Goal: Check status: Check status

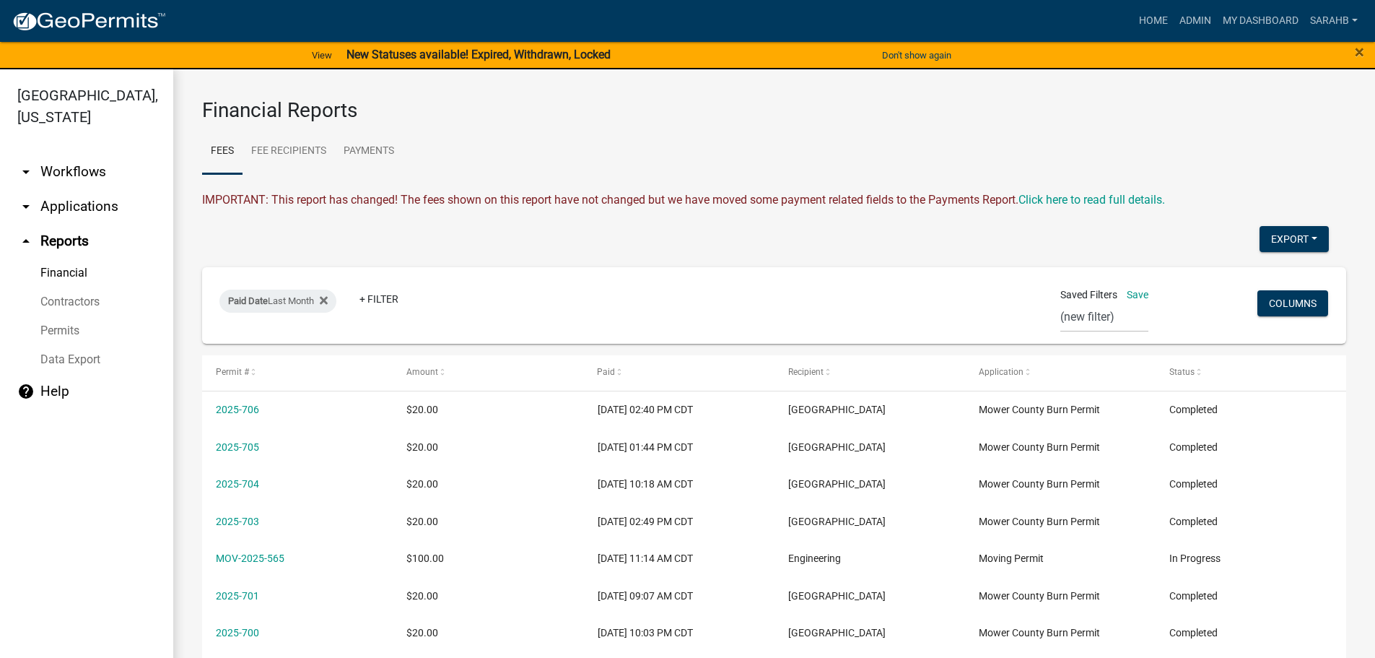
select select "0: null"
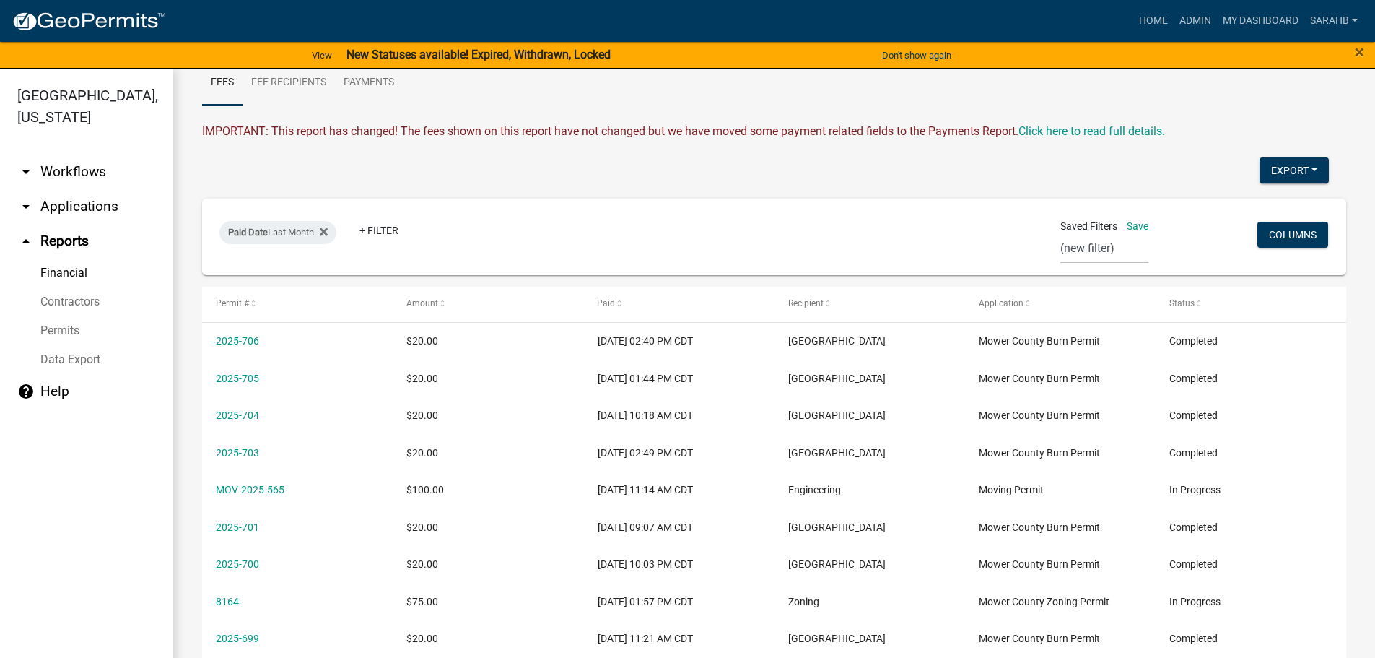
scroll to position [72, 0]
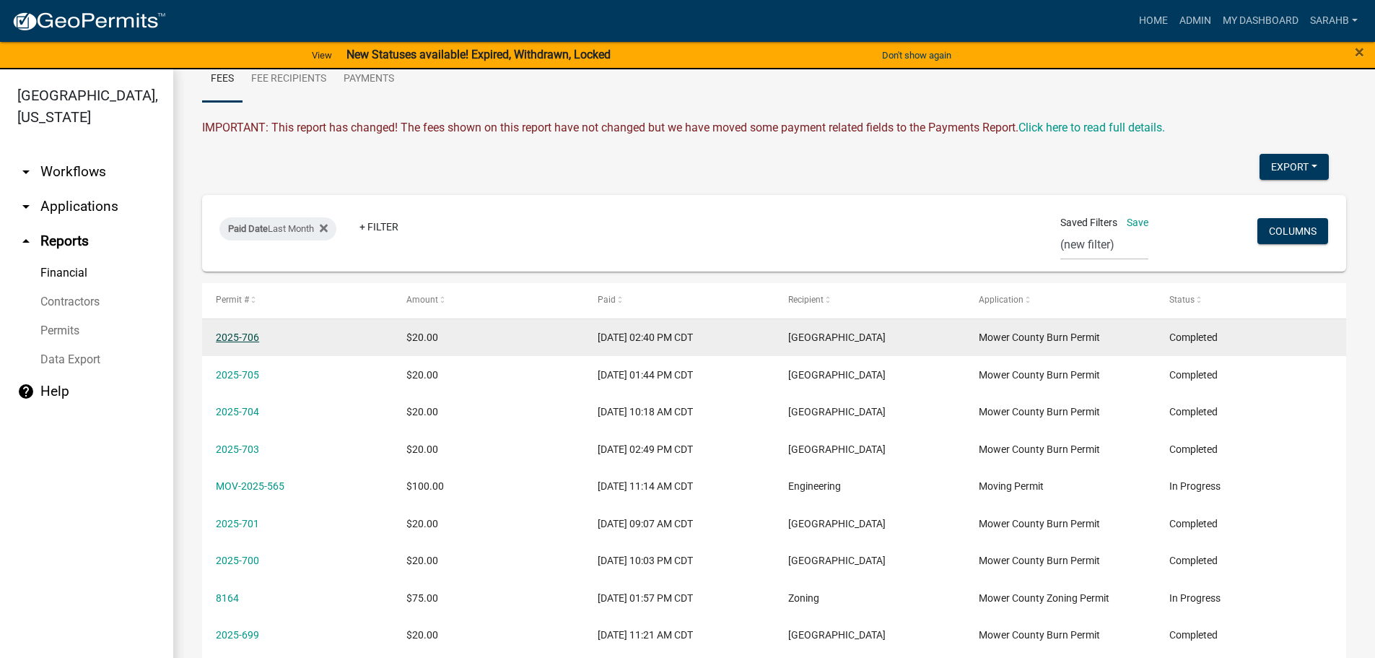
click at [246, 340] on link "2025-706" at bounding box center [237, 337] width 43 height 12
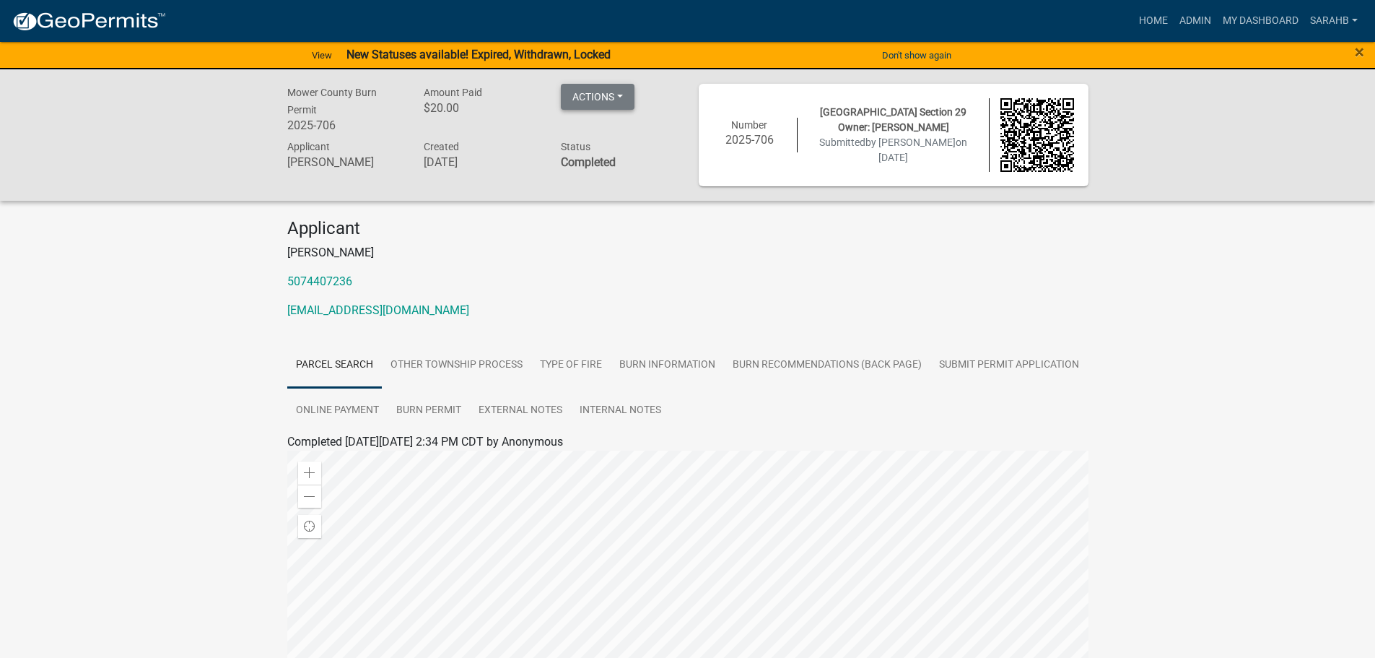
click at [603, 99] on button "Actions" at bounding box center [598, 97] width 74 height 26
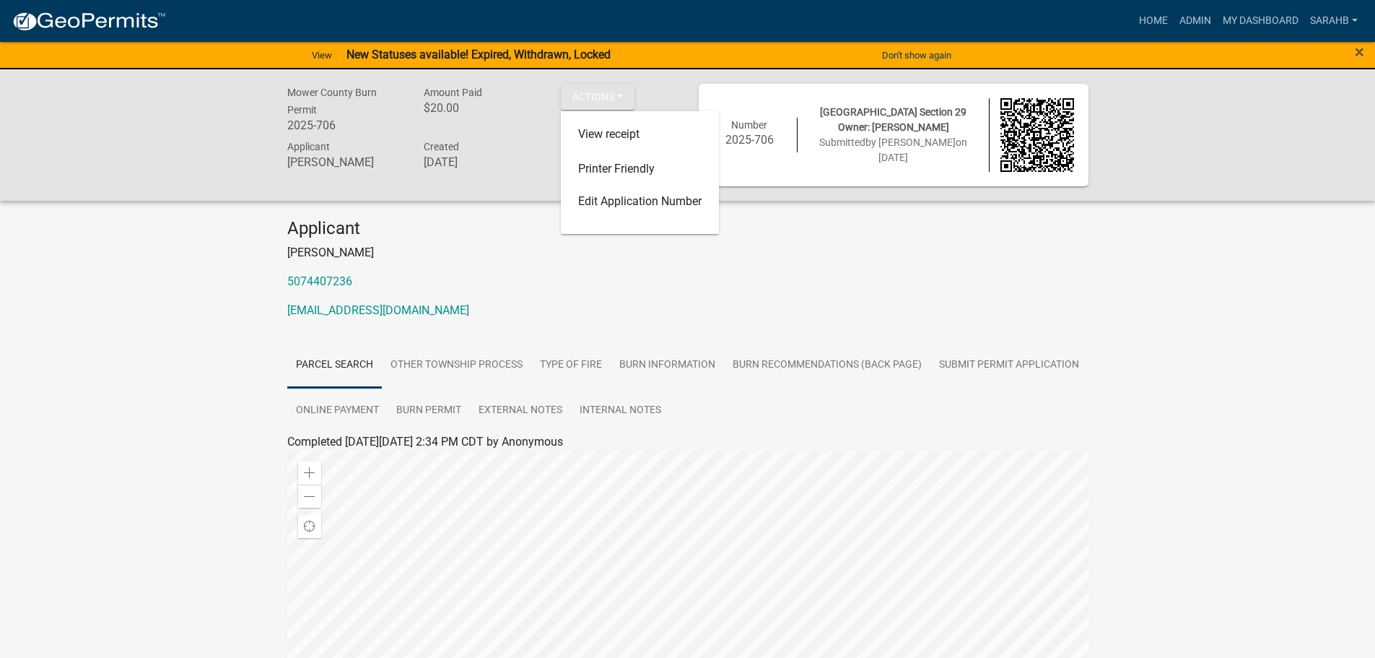
click at [851, 282] on p "5074407236" at bounding box center [687, 281] width 801 height 17
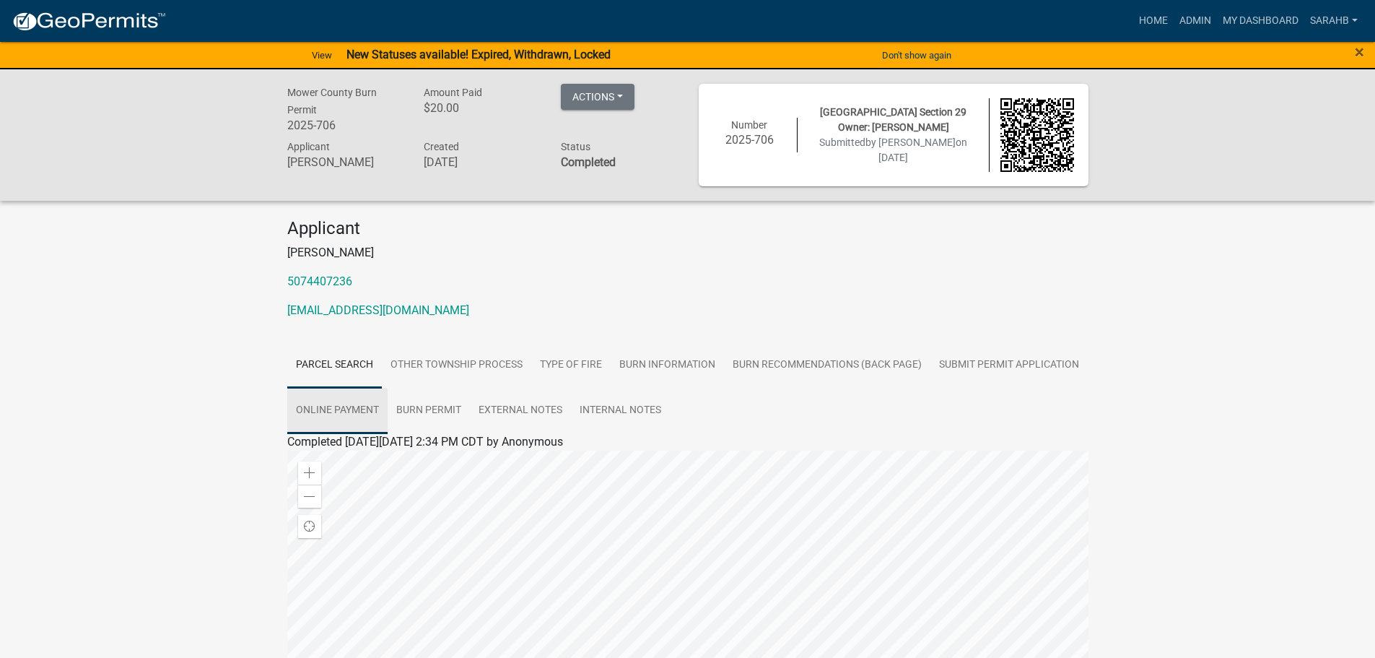
click at [333, 404] on link "Online Payment" at bounding box center [337, 411] width 100 height 46
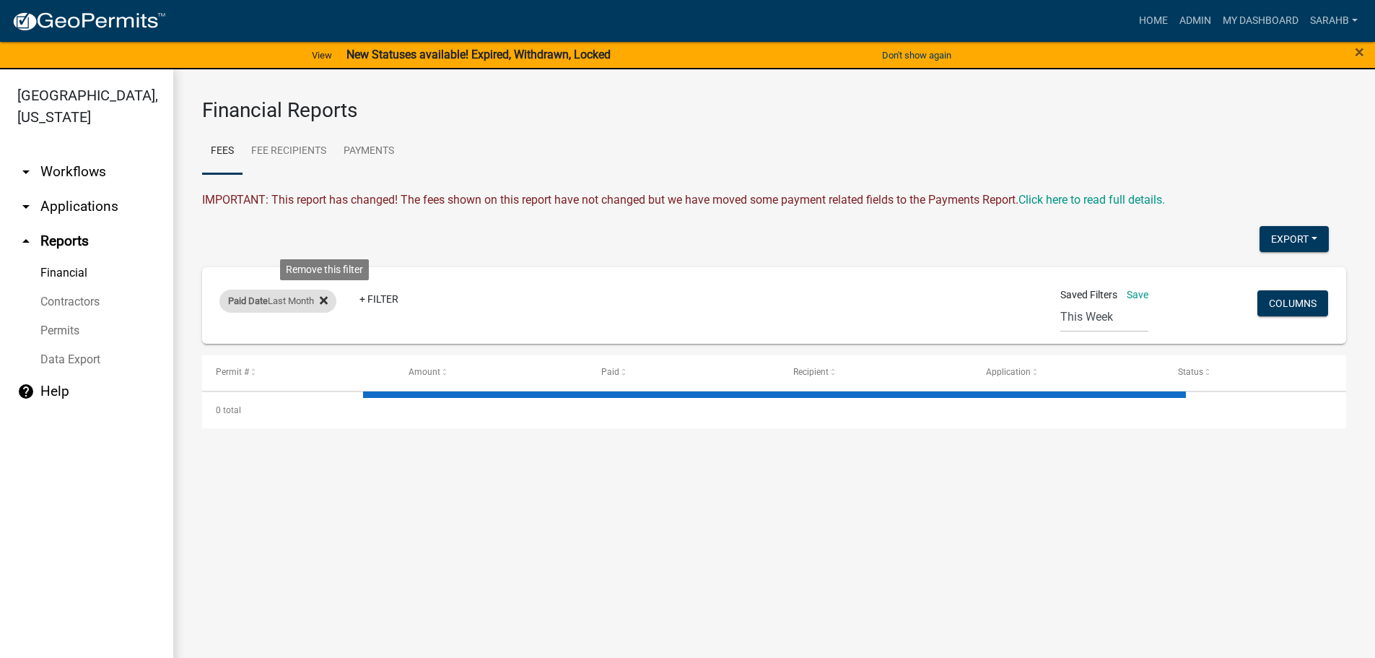
click at [326, 299] on icon at bounding box center [324, 300] width 8 height 8
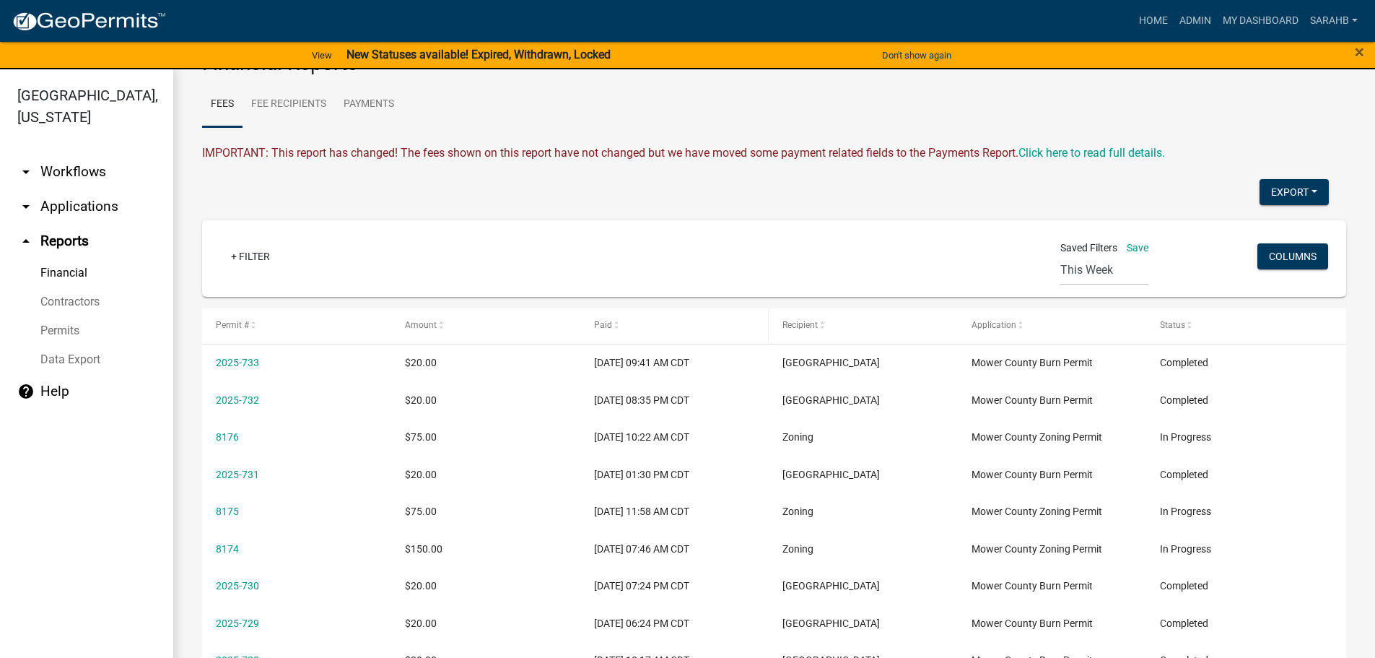
scroll to position [72, 0]
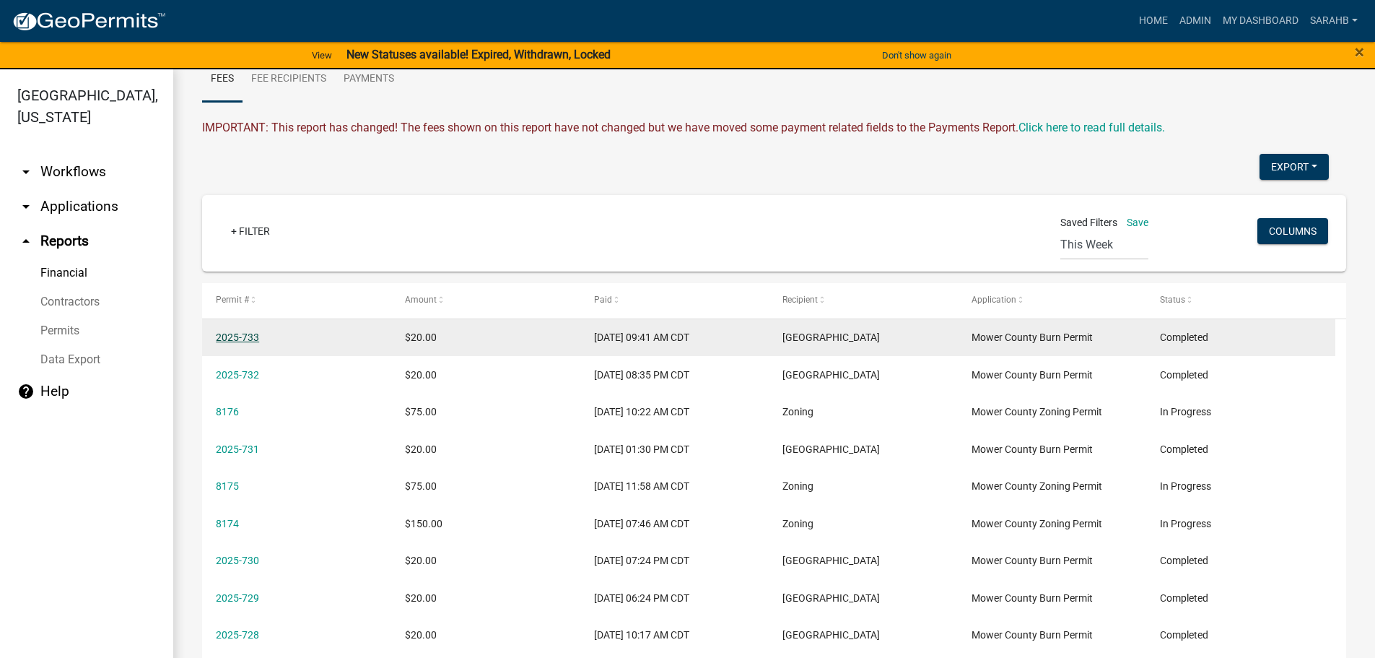
click at [226, 337] on link "2025-733" at bounding box center [237, 337] width 43 height 12
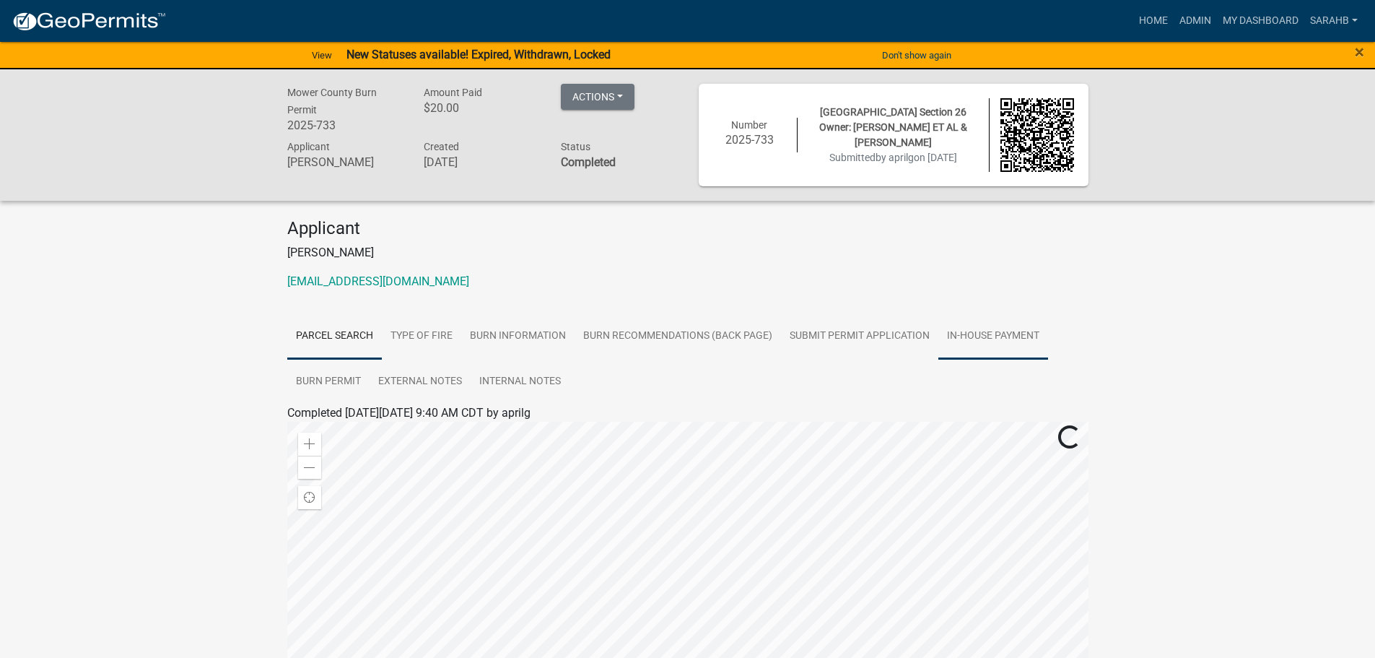
click at [1009, 336] on link "In-House Payment" at bounding box center [994, 336] width 110 height 46
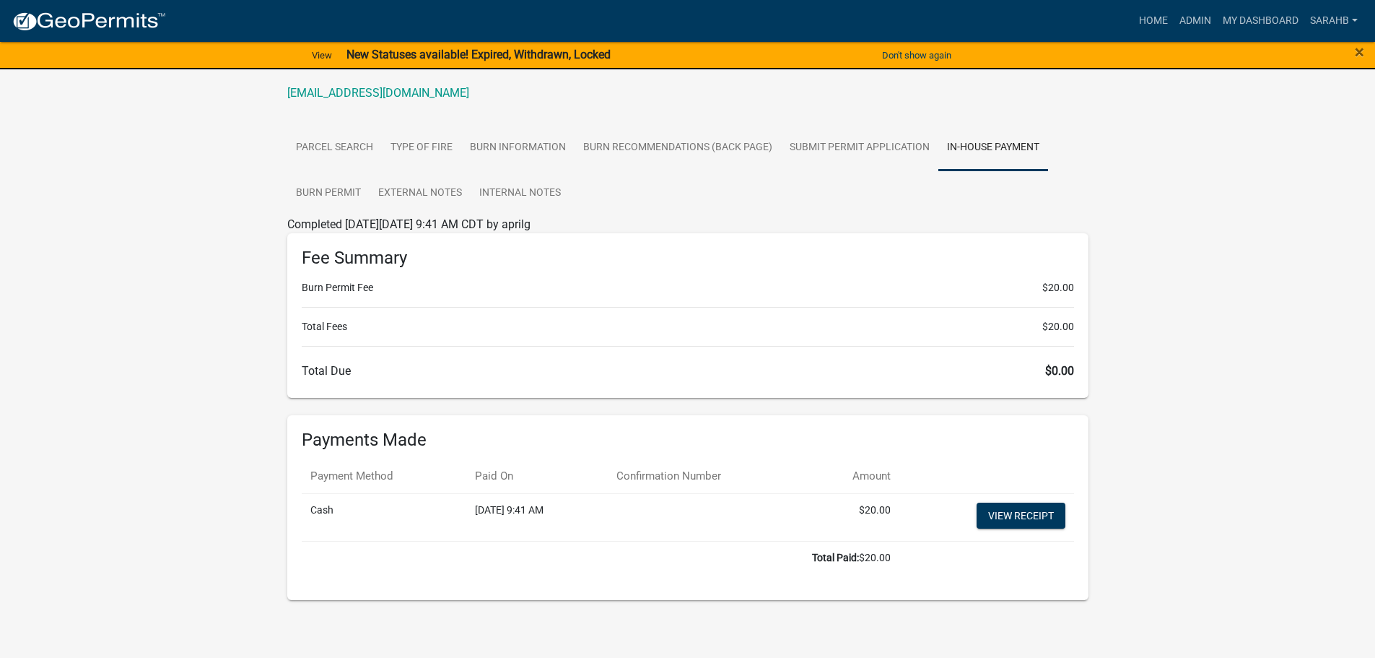
scroll to position [191, 0]
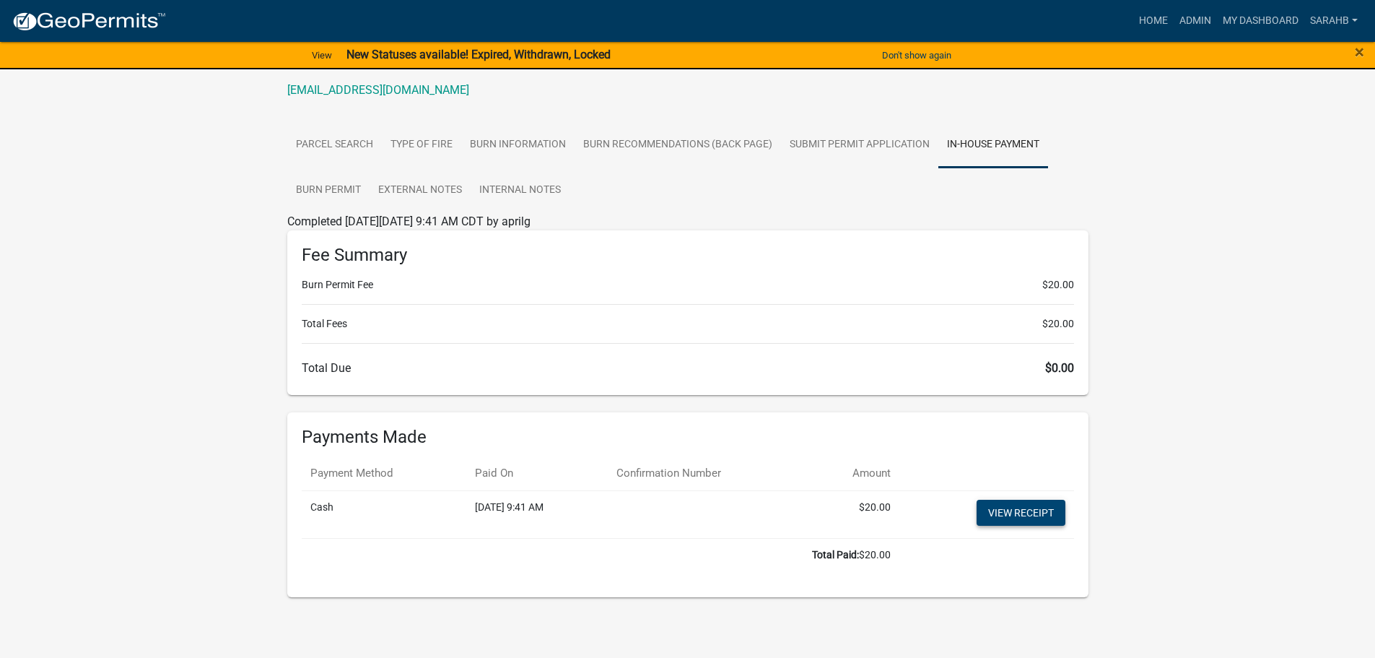
click at [1007, 506] on link "View receipt" at bounding box center [1021, 513] width 89 height 26
